Goal: Transaction & Acquisition: Obtain resource

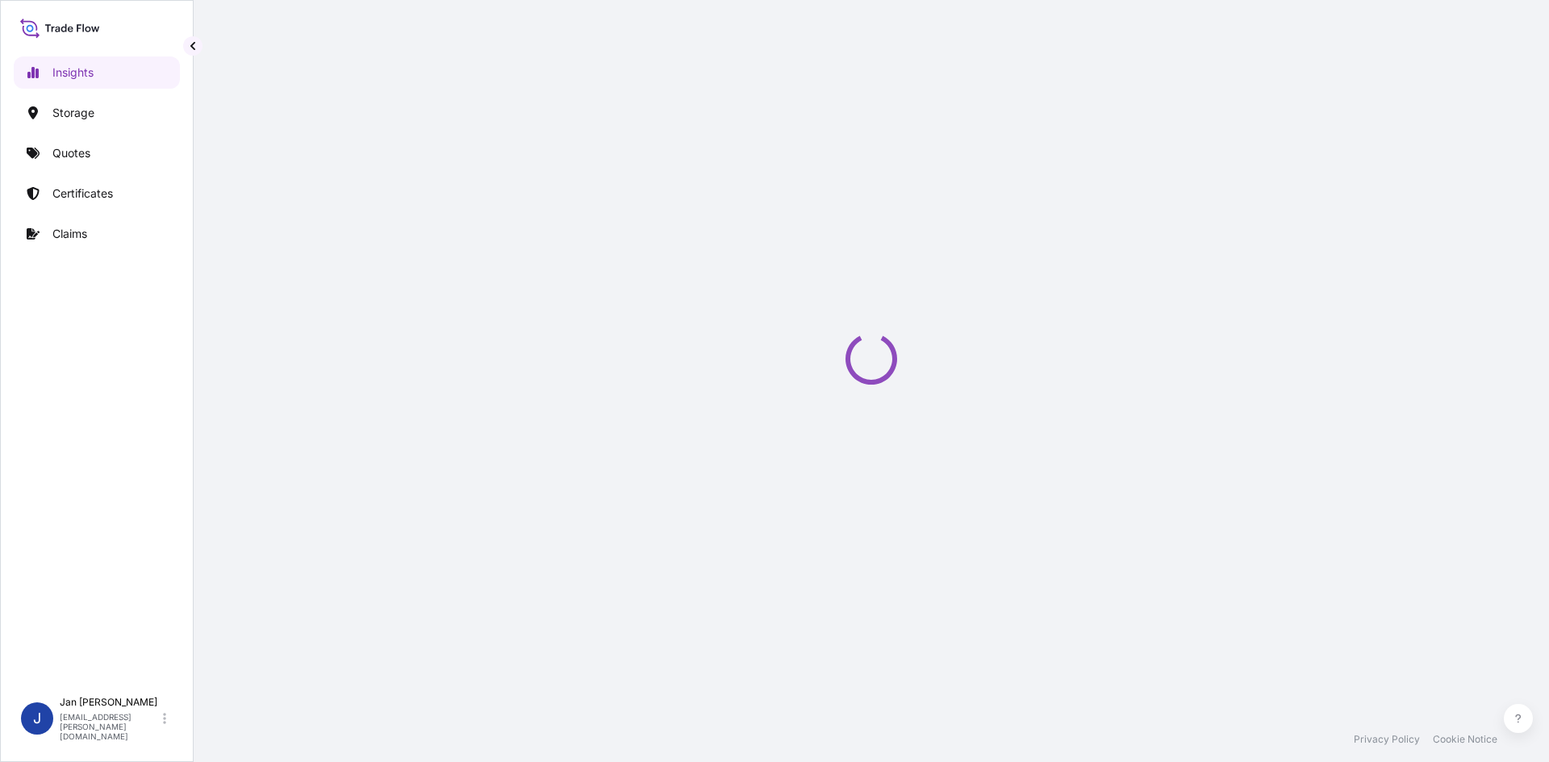
select select "2025"
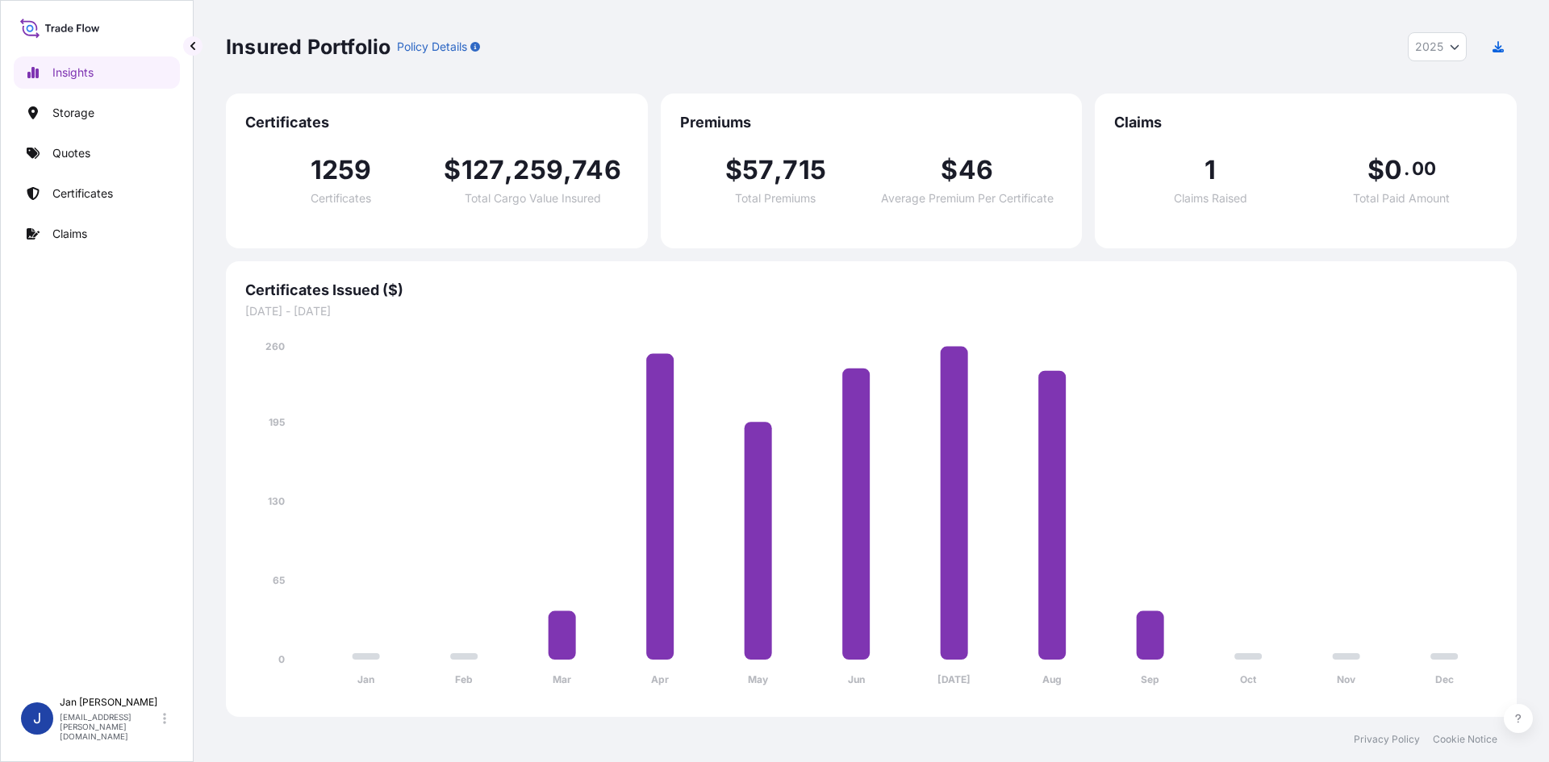
click at [107, 172] on div "Insights Storage Quotes Certificates Claims" at bounding box center [97, 365] width 166 height 647
click at [115, 161] on link "Quotes" at bounding box center [97, 153] width 166 height 32
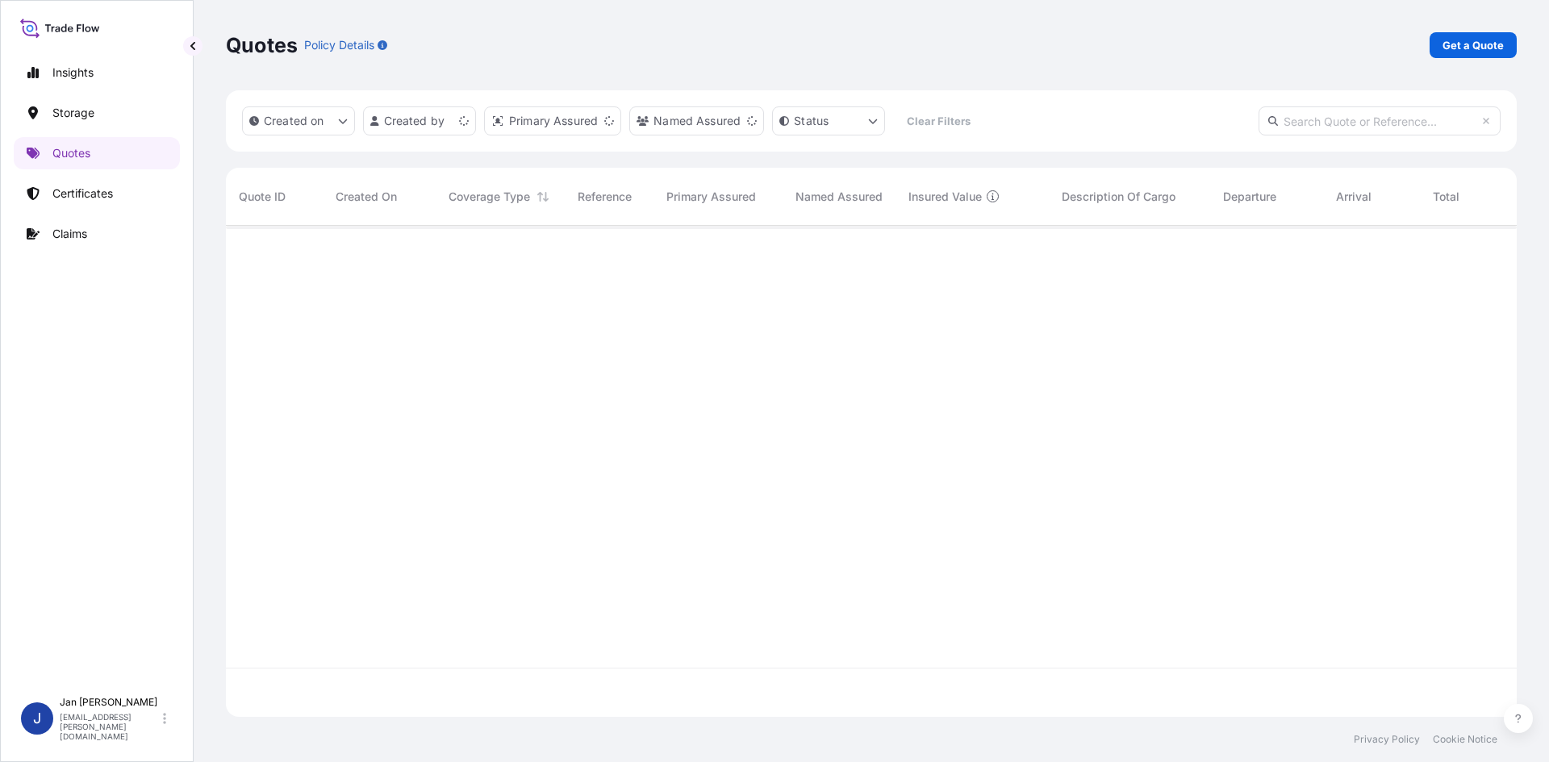
scroll to position [488, 1279]
click at [1480, 56] on link "Get a Quote" at bounding box center [1473, 45] width 87 height 26
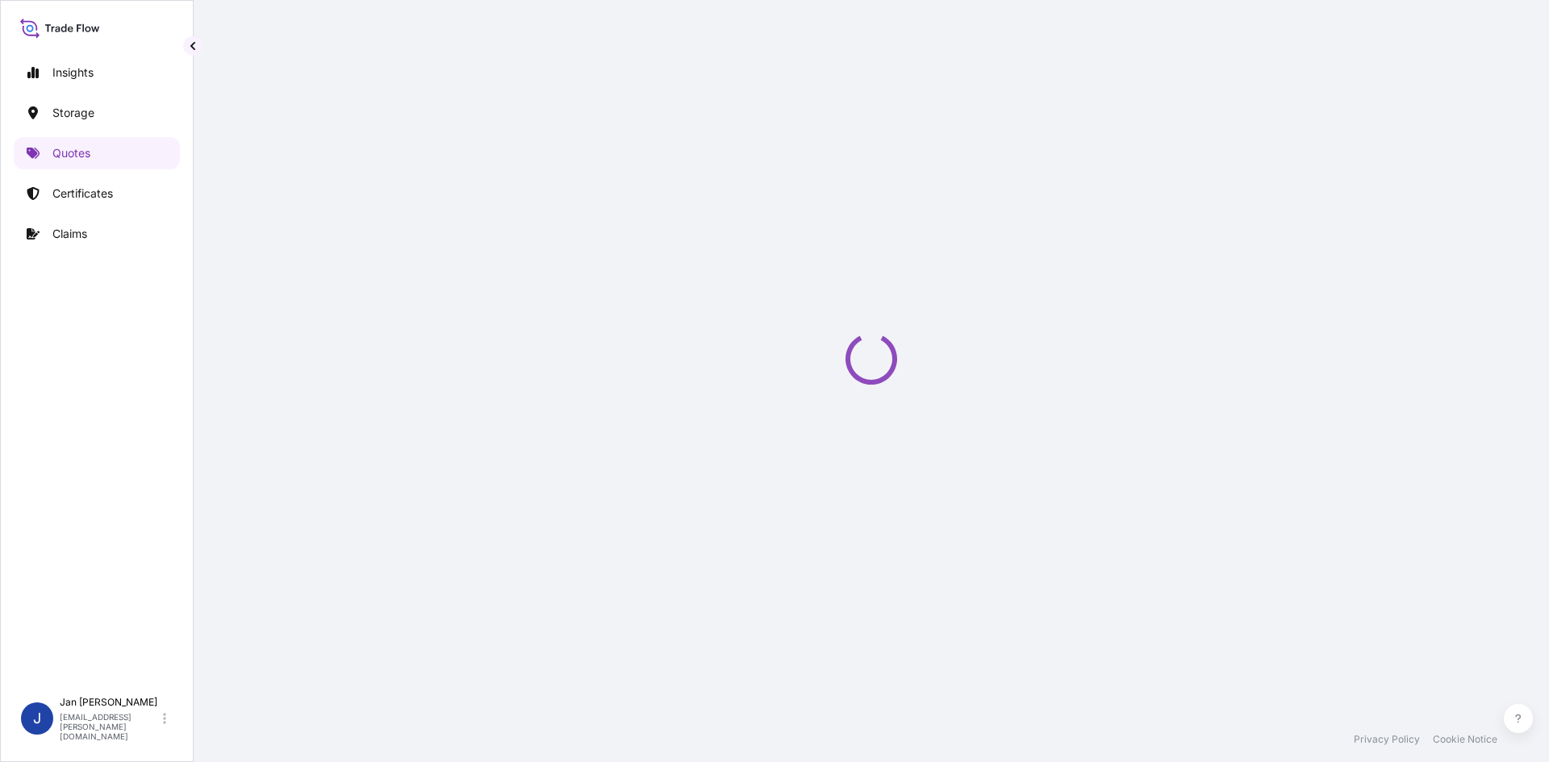
select select "Water"
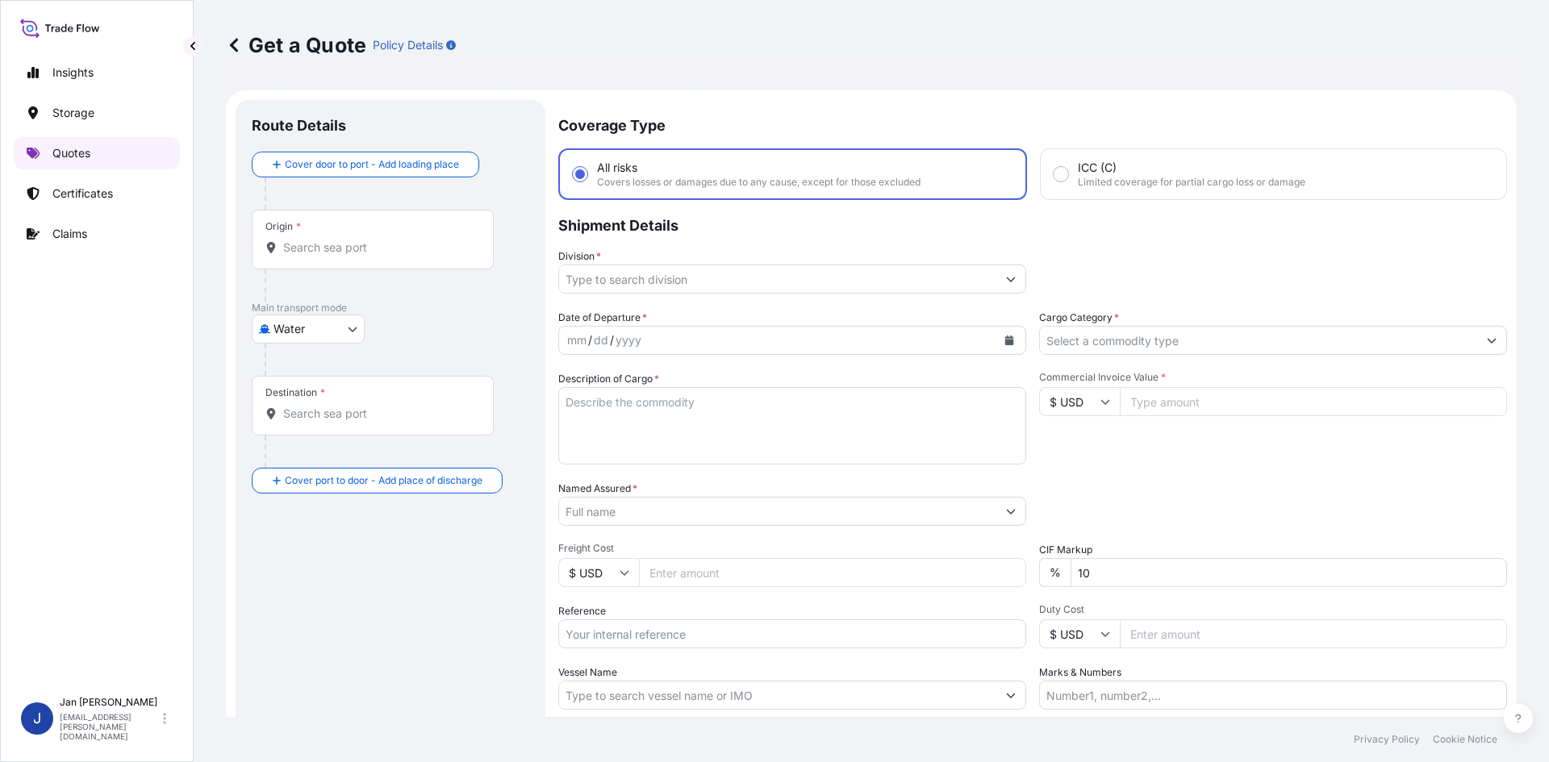
scroll to position [26, 0]
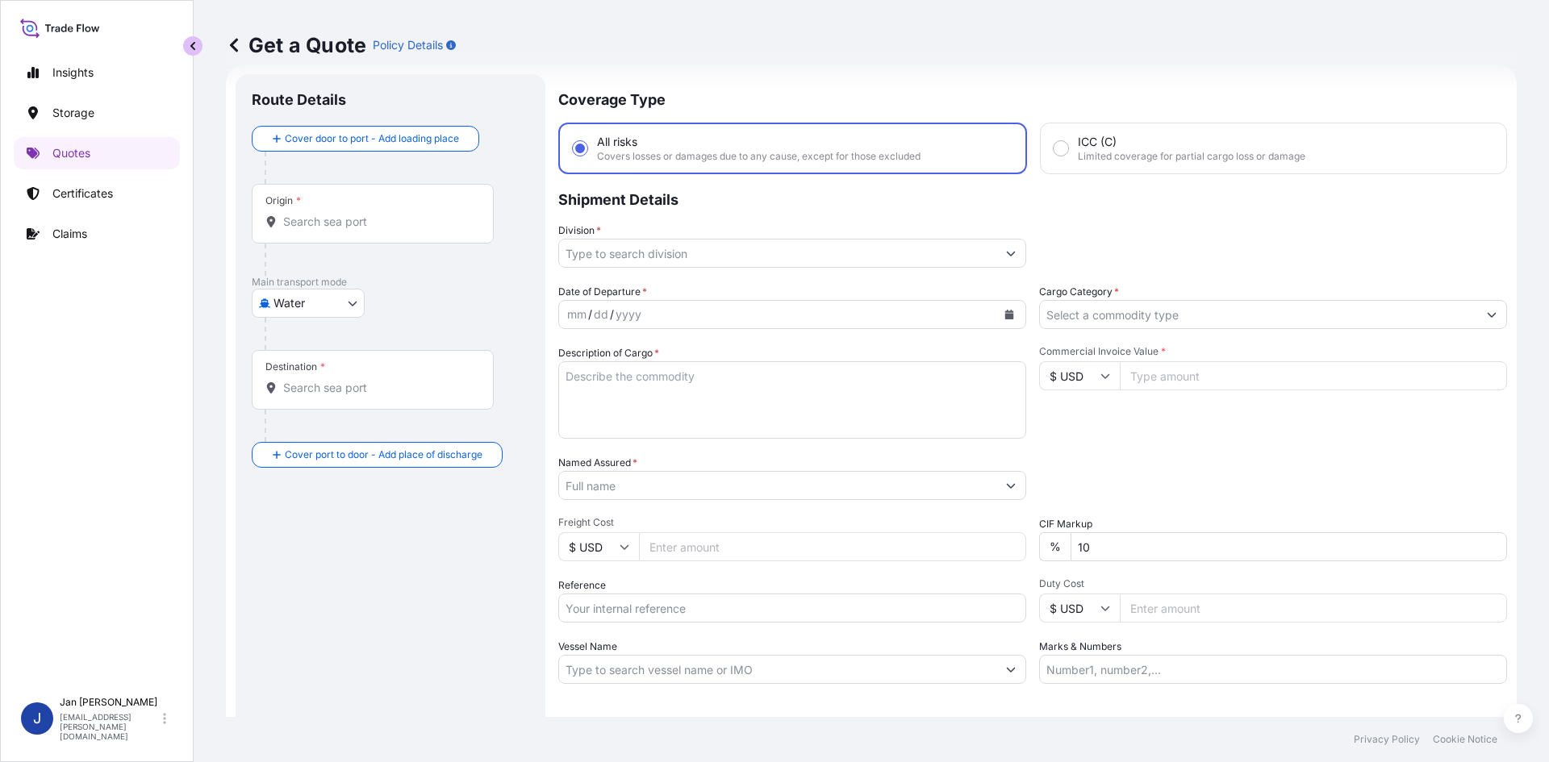
click at [187, 47] on button "button" at bounding box center [192, 45] width 19 height 19
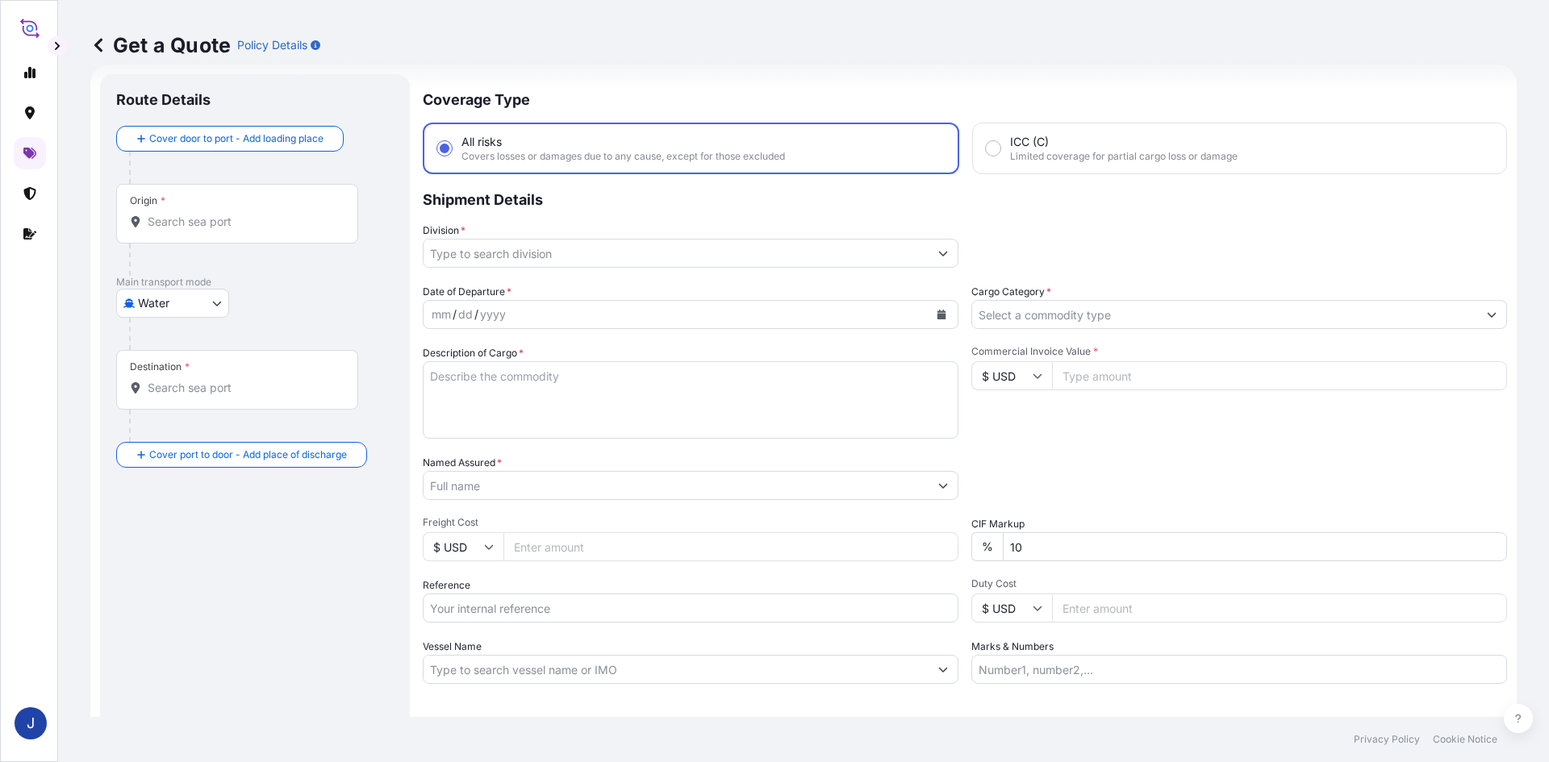
click at [108, 53] on p "Get a Quote" at bounding box center [160, 45] width 140 height 26
click at [101, 52] on icon at bounding box center [98, 45] width 8 height 14
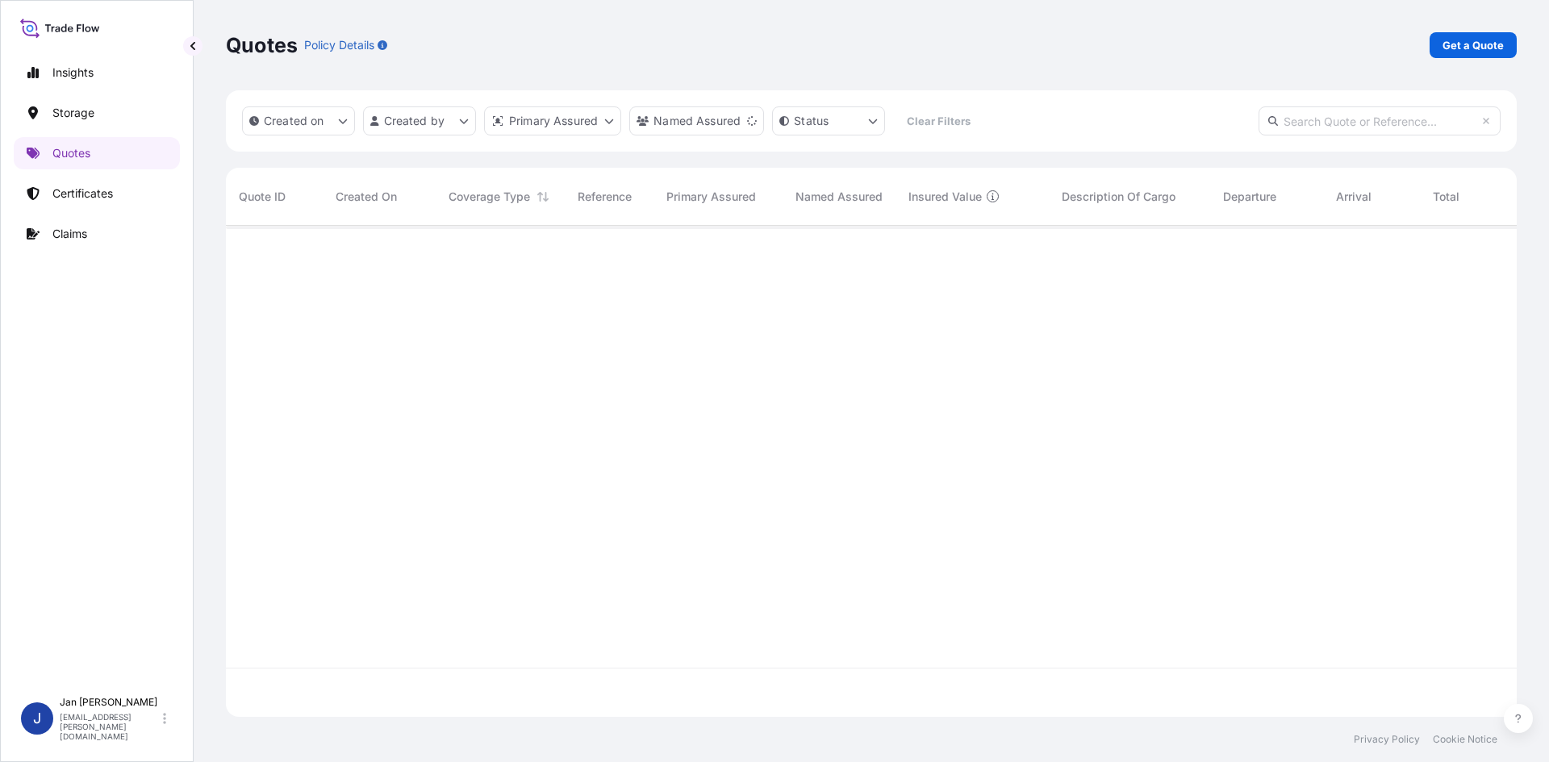
scroll to position [488, 1279]
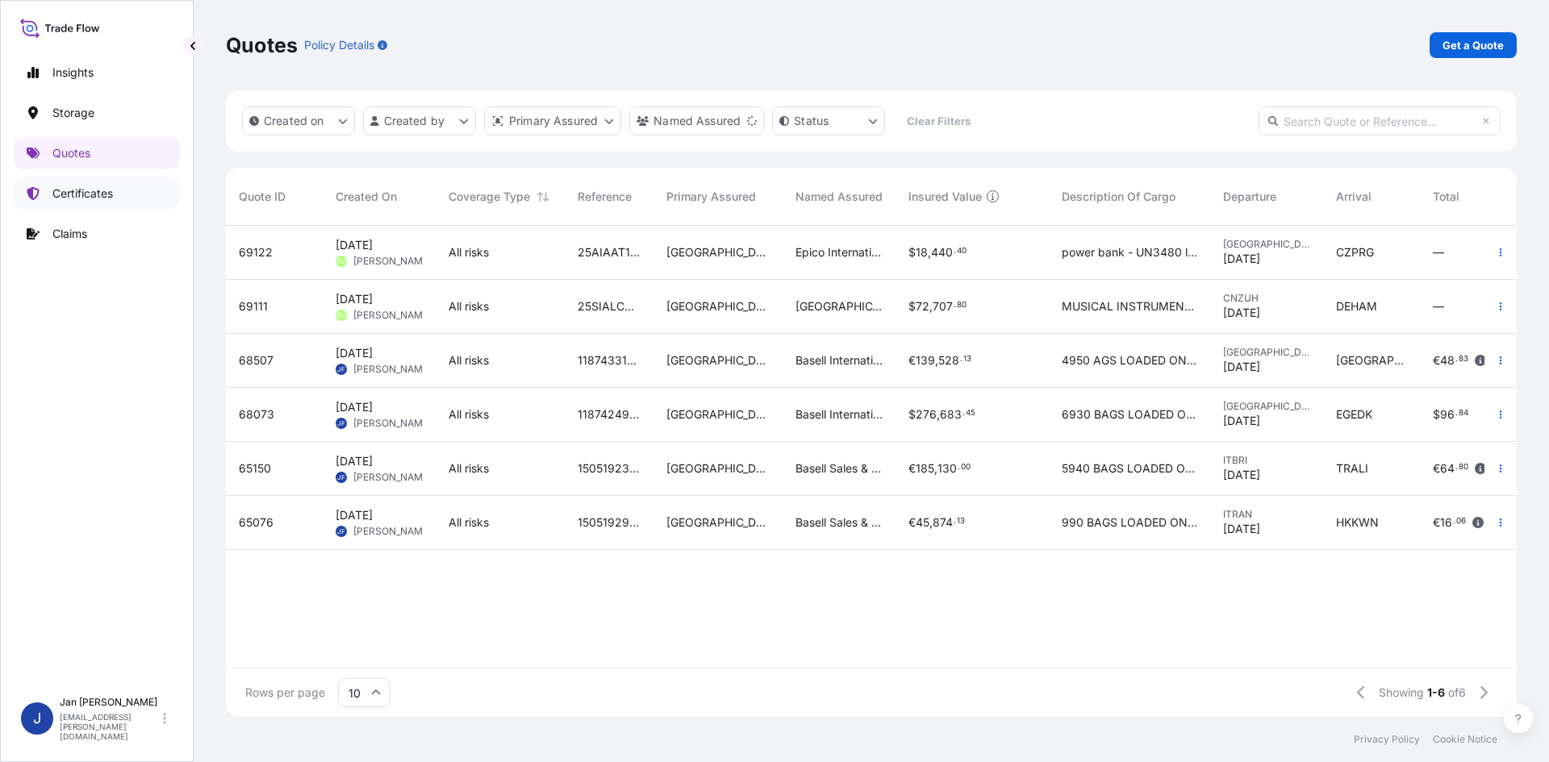
click at [125, 173] on div "Insights Storage Quotes Certificates Claims" at bounding box center [97, 365] width 166 height 647
click at [110, 195] on p "Certificates" at bounding box center [82, 194] width 61 height 16
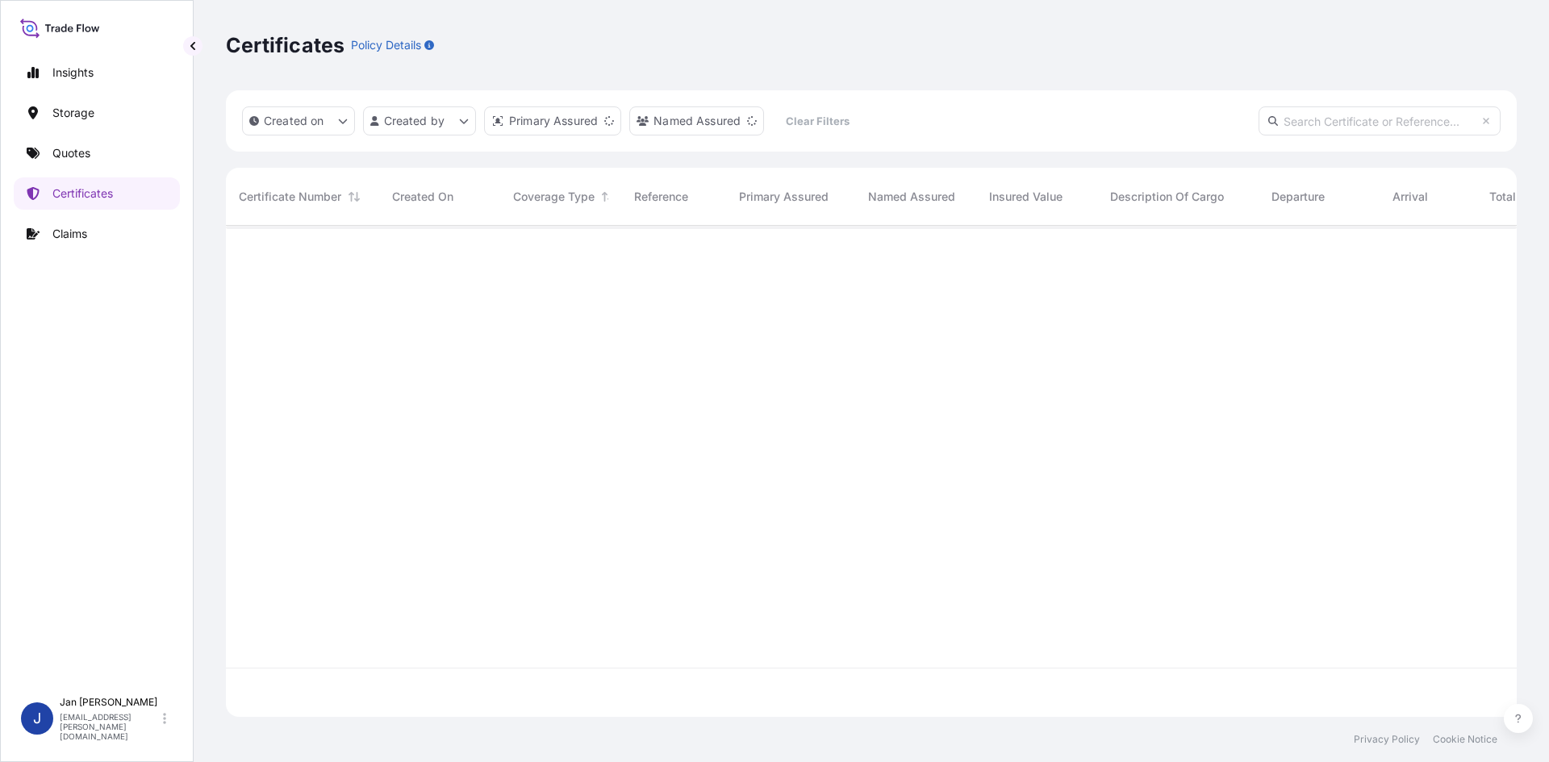
scroll to position [488, 1279]
drag, startPoint x: 1445, startPoint y: 75, endPoint x: 1381, endPoint y: 109, distance: 72.2
click at [1425, 86] on div "Certificates Policy Details" at bounding box center [871, 45] width 1291 height 90
click at [1372, 114] on input "text" at bounding box center [1380, 120] width 242 height 29
paste input "1187433109"
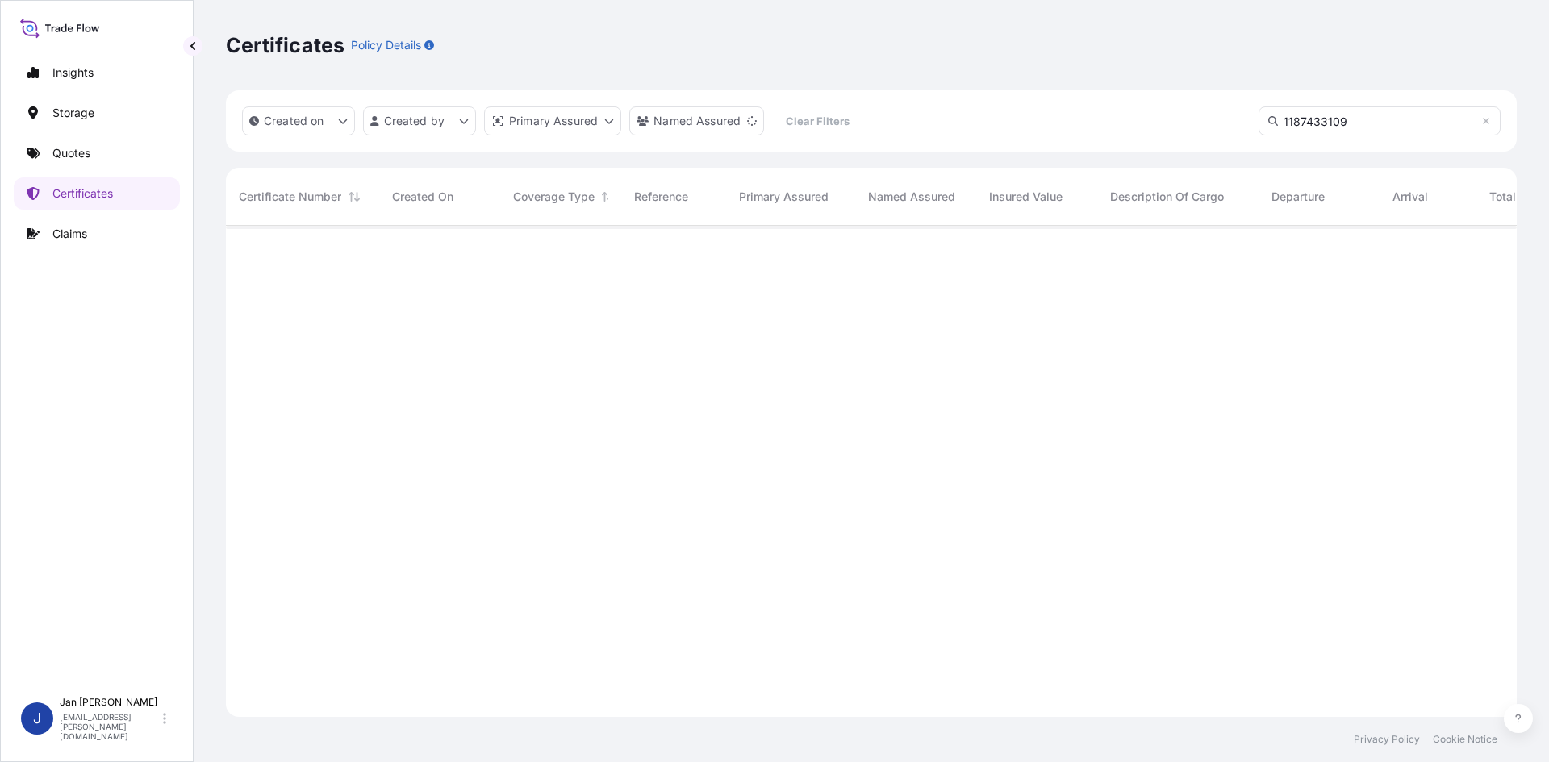
type input "1187433109"
click at [1340, 141] on div "Created on Created by Primary Assured Named Assured Clear Filters 1187433109" at bounding box center [871, 120] width 1291 height 61
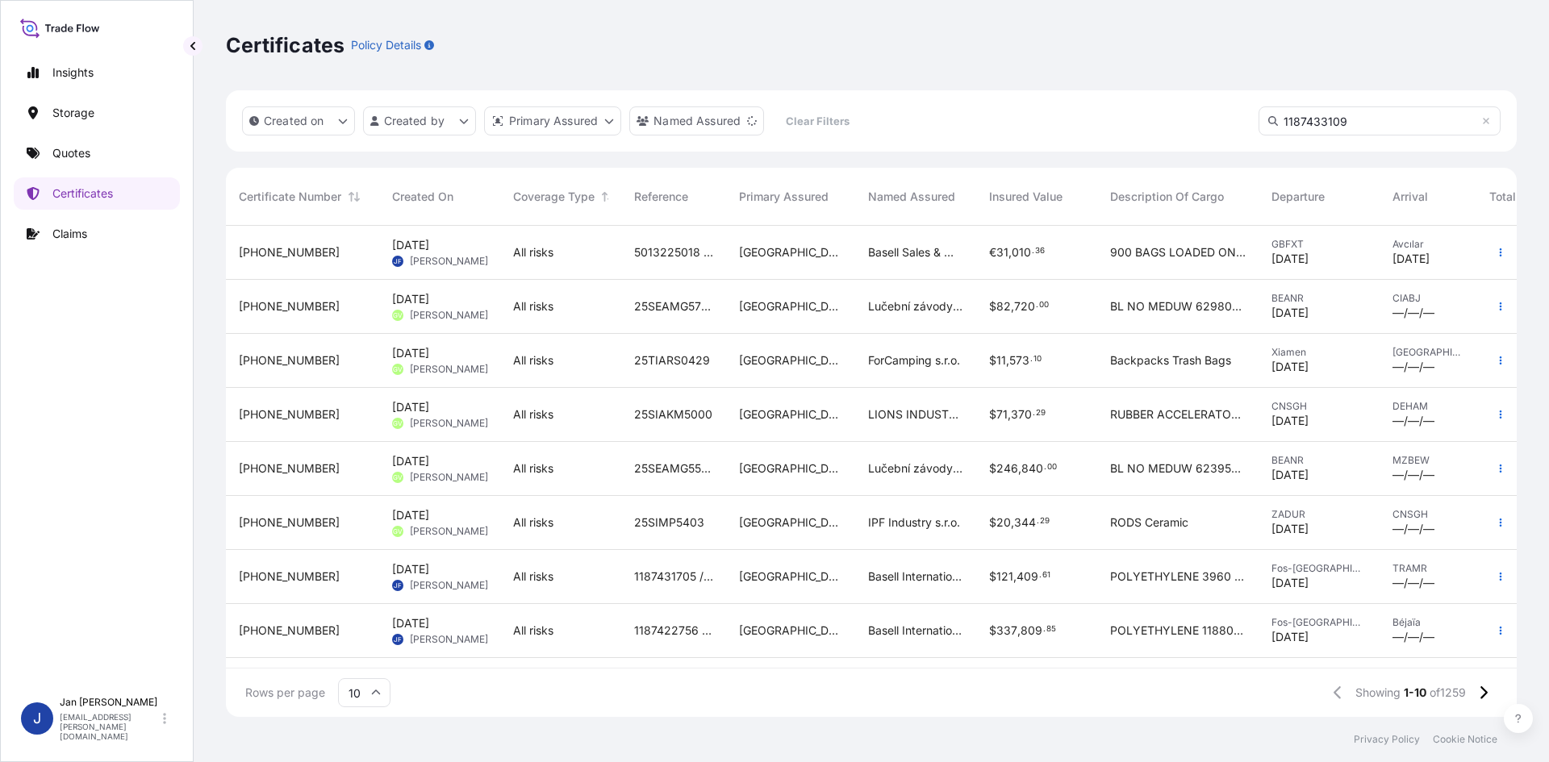
click at [1388, 104] on div "Created on Created by Primary Assured Named Assured Clear Filters 1187433109" at bounding box center [871, 120] width 1291 height 61
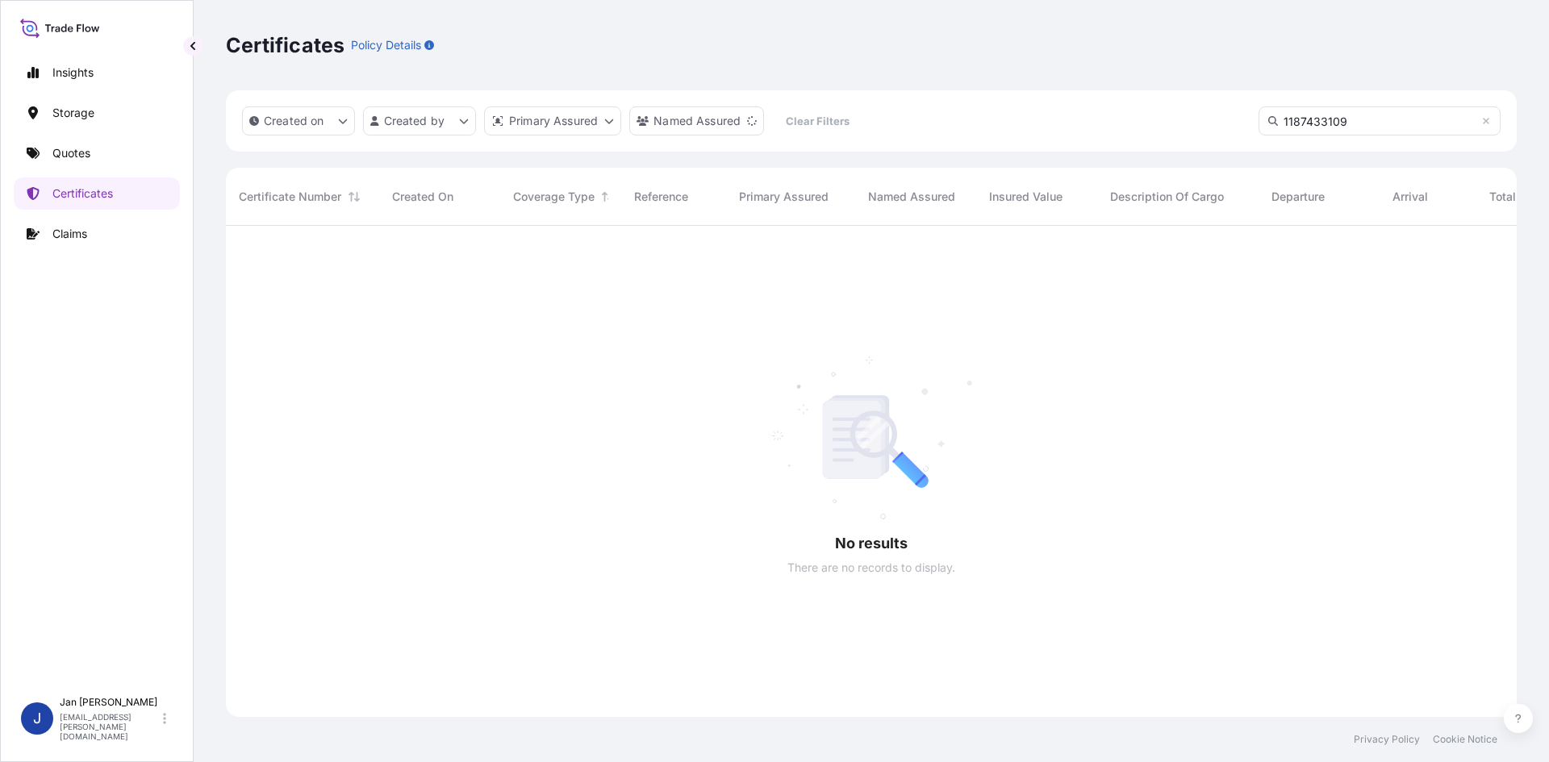
scroll to position [537, 1279]
drag, startPoint x: 1388, startPoint y: 105, endPoint x: 1384, endPoint y: 116, distance: 12.0
click at [1388, 111] on div "Created on Created by Primary Assured Named Assured Clear Filters 1187433109" at bounding box center [871, 120] width 1291 height 61
click at [1383, 119] on input "1187433109" at bounding box center [1380, 120] width 242 height 29
click at [91, 164] on link "Quotes" at bounding box center [97, 153] width 166 height 32
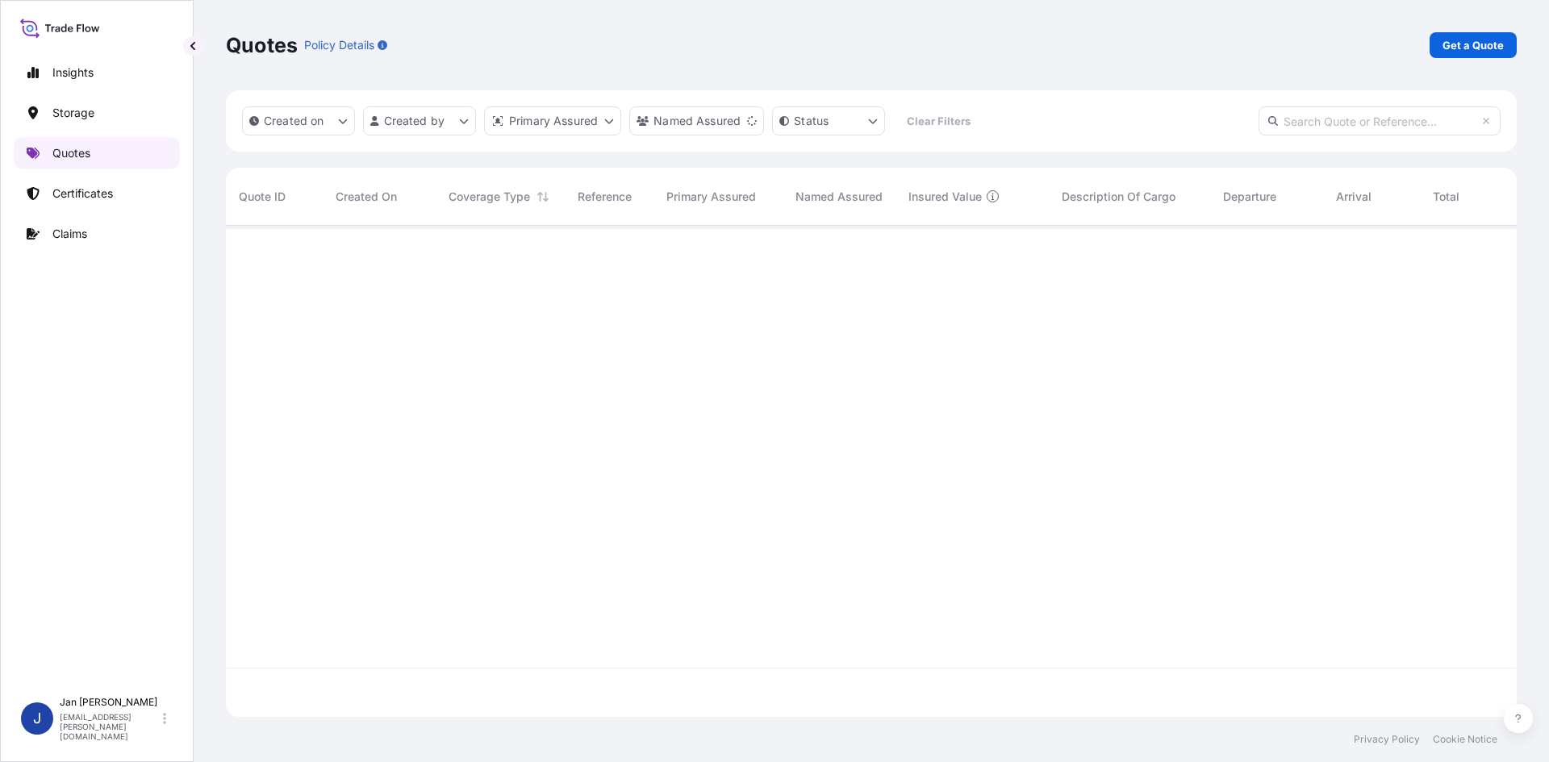
scroll to position [488, 1279]
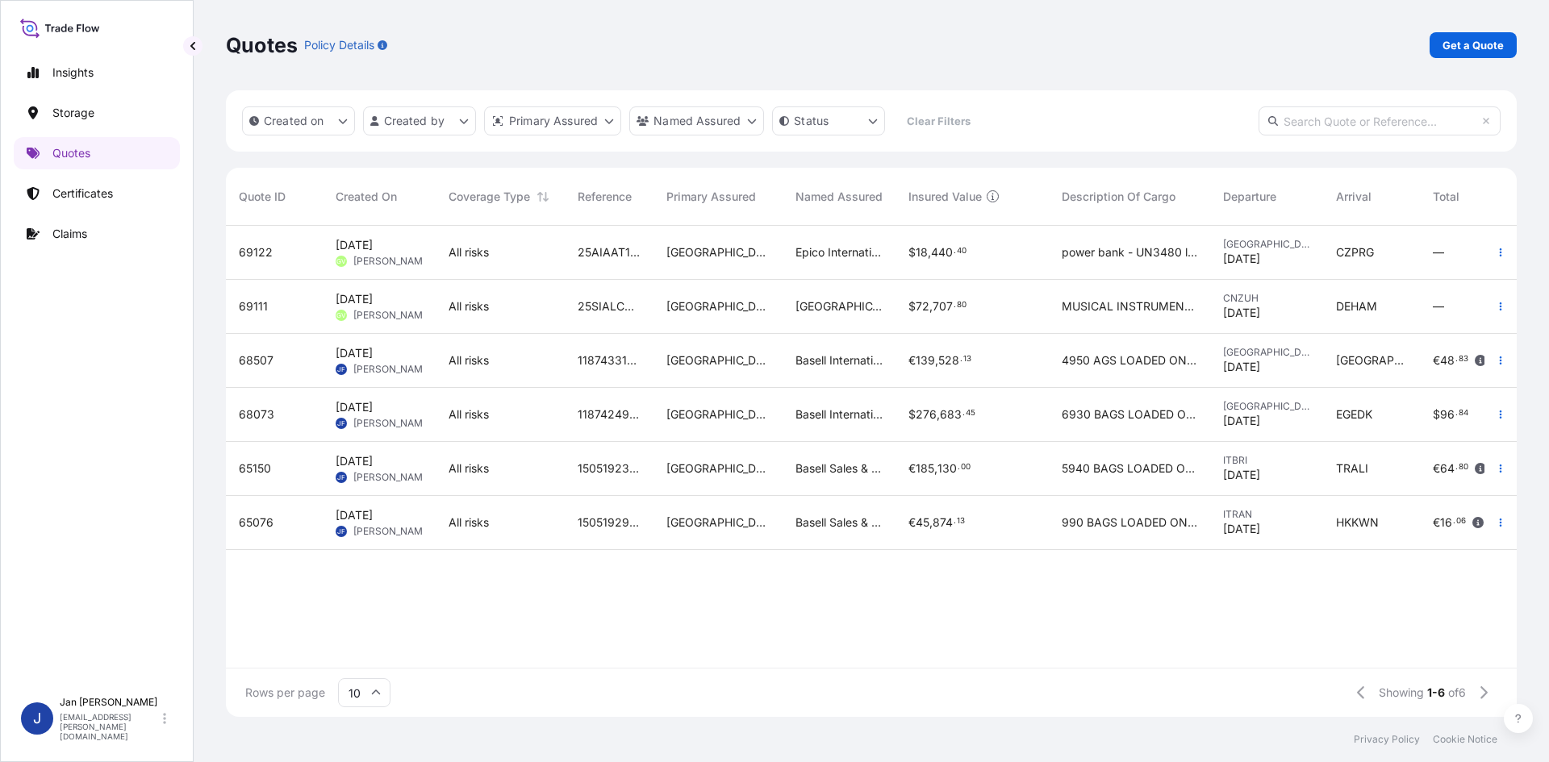
click at [644, 378] on div "1187433109 5013194562 5013200701" at bounding box center [609, 361] width 89 height 54
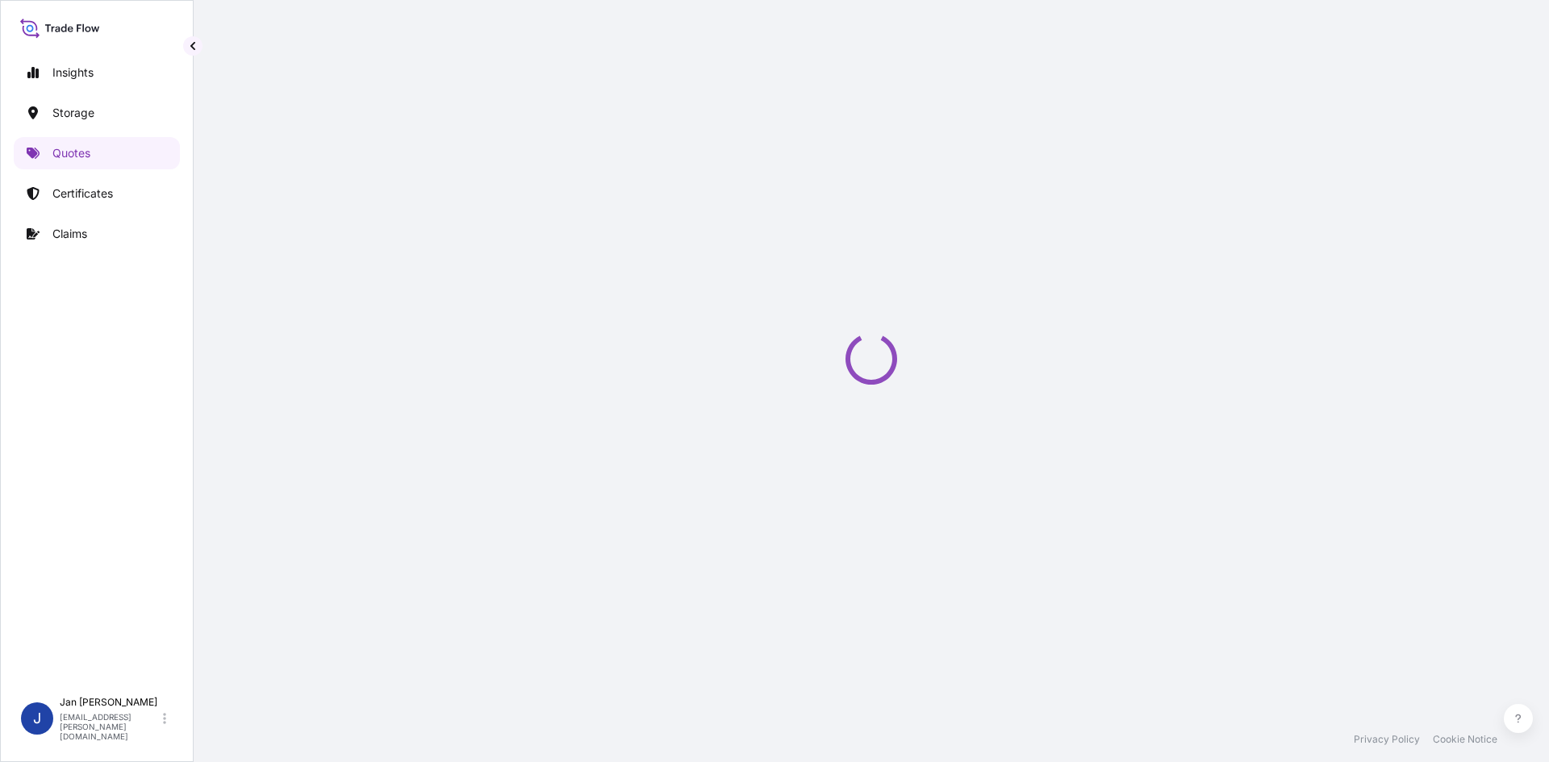
select select "Water"
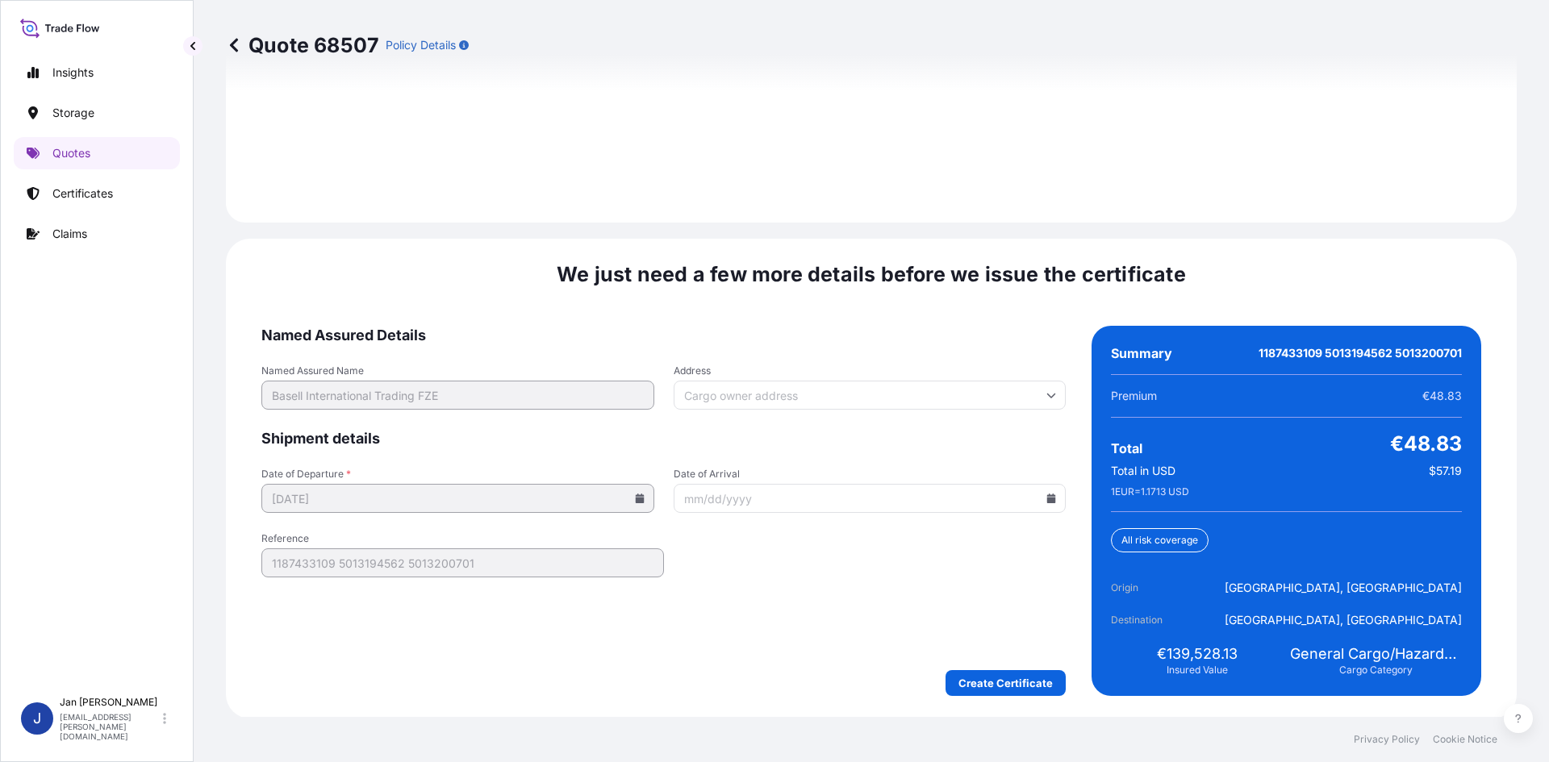
scroll to position [2315, 0]
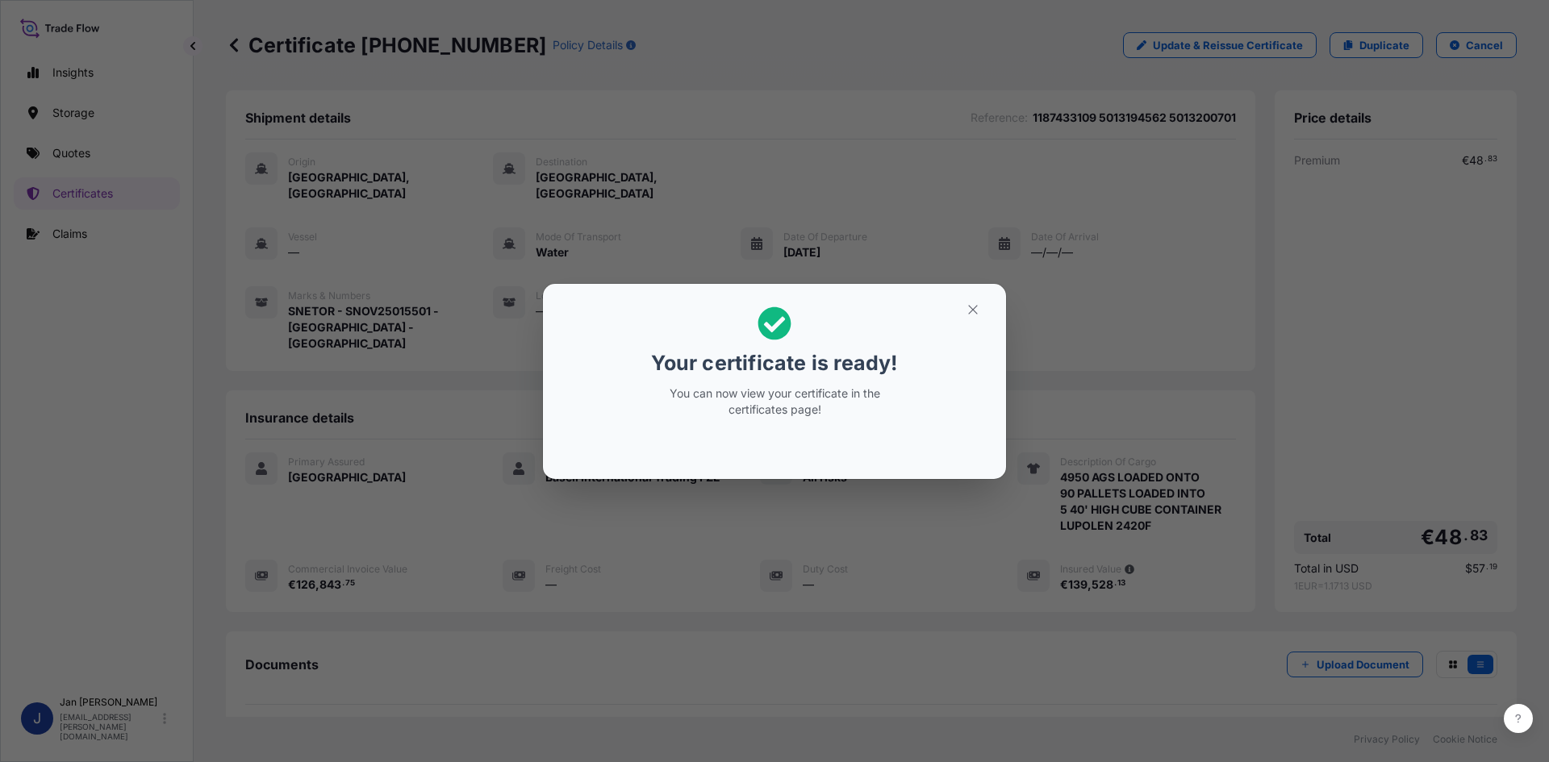
click at [503, 276] on div "Your certificate is ready! You can now view your certificate in the certificate…" at bounding box center [774, 381] width 1549 height 762
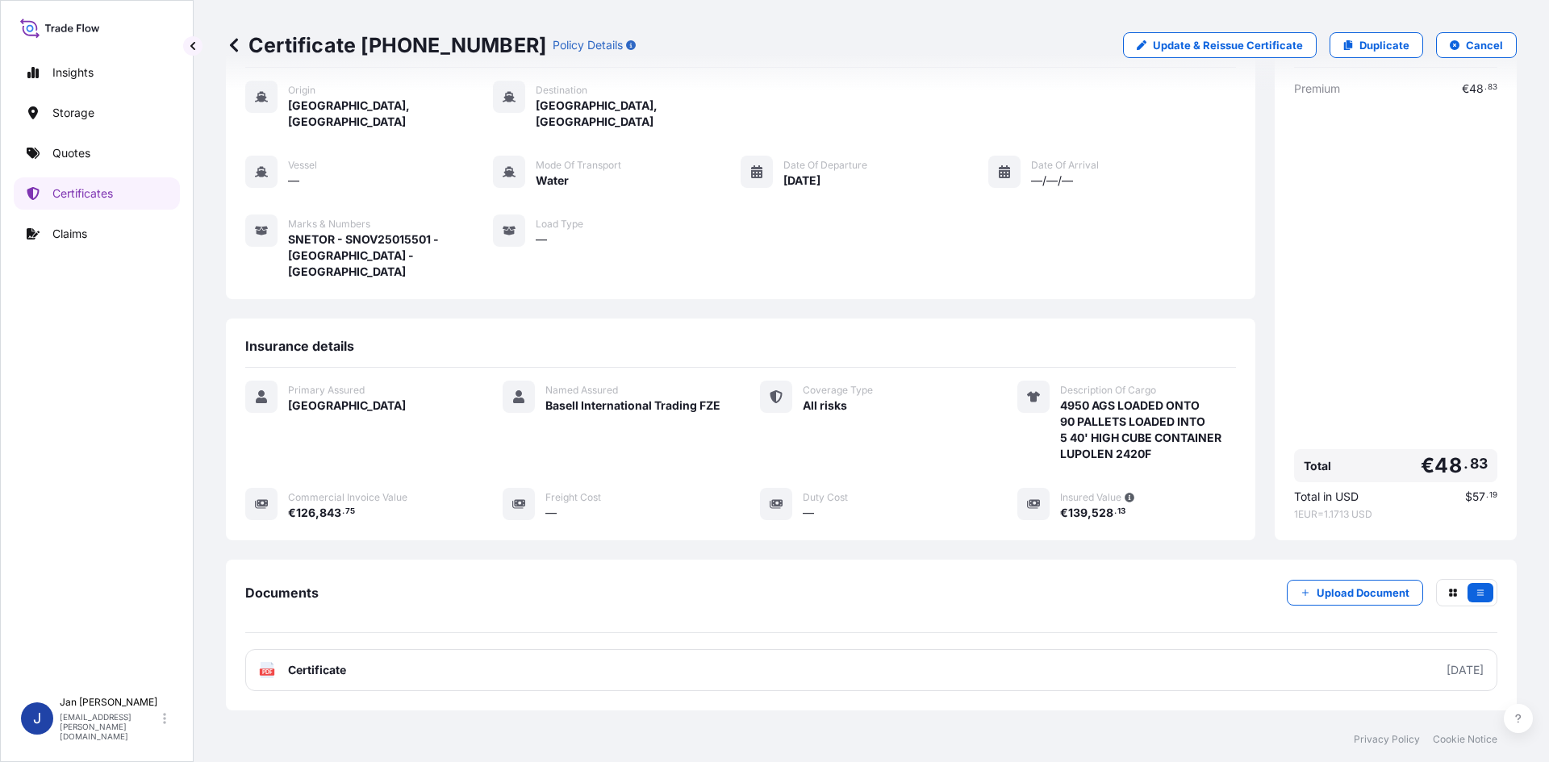
scroll to position [134, 0]
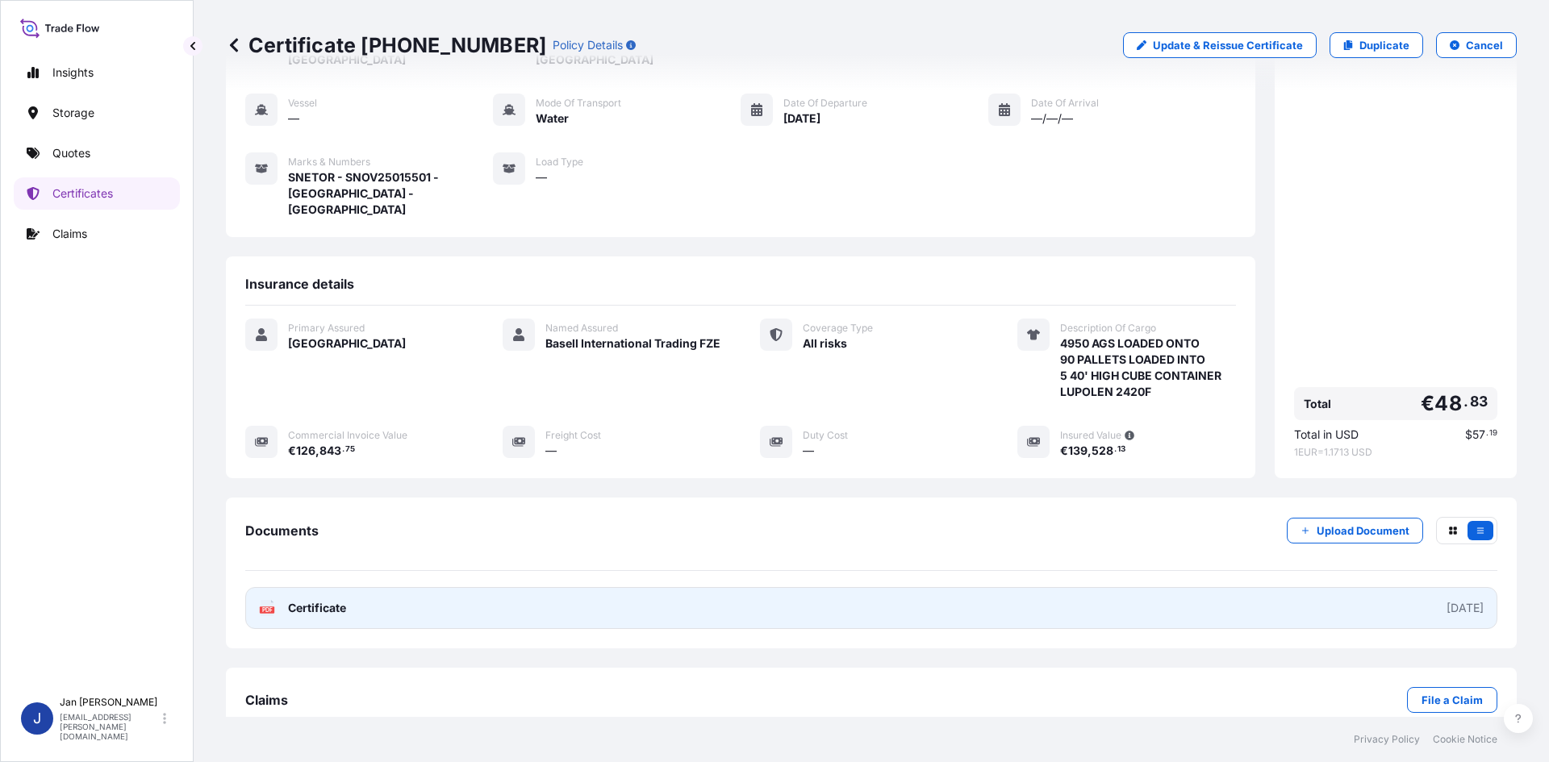
click at [516, 587] on link "PDF Certificate [DATE]" at bounding box center [871, 608] width 1252 height 42
